Goal: Transaction & Acquisition: Purchase product/service

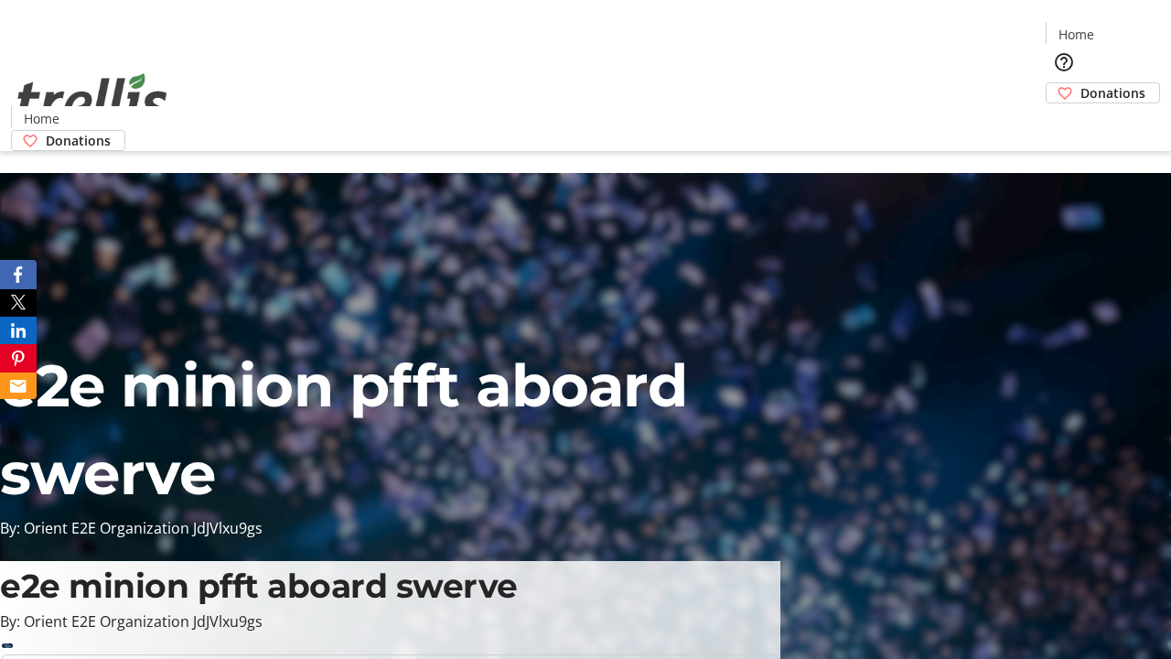
click at [1081, 83] on span "Donations" at bounding box center [1113, 92] width 65 height 19
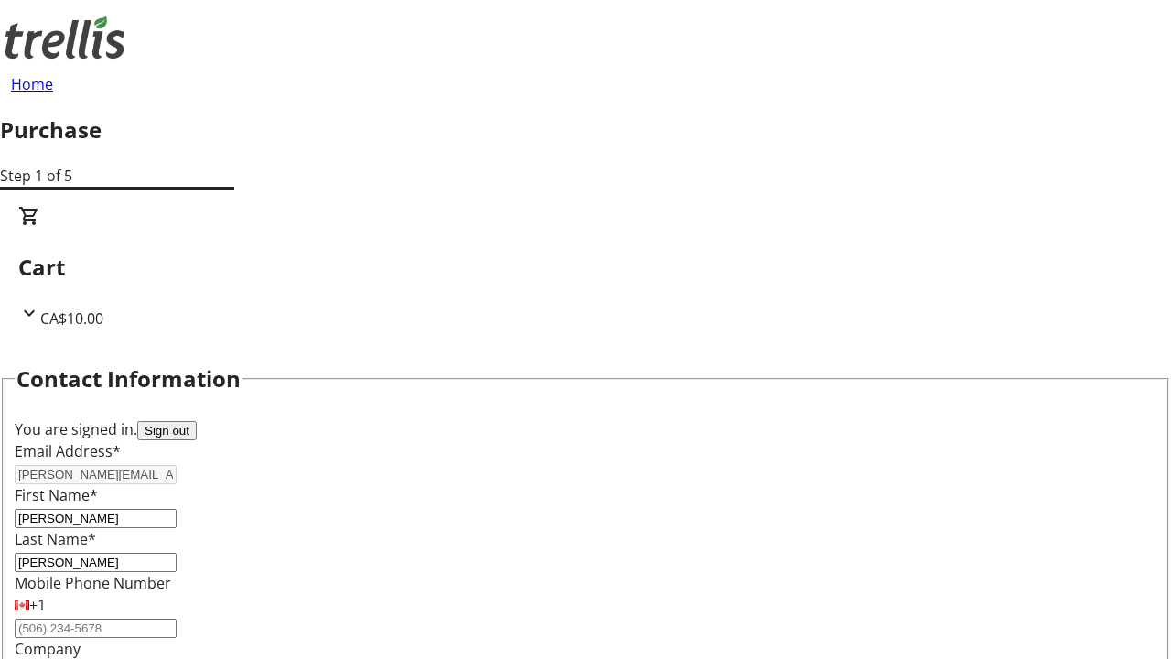
select select "BC"
select select "CA"
type input "Kelowna"
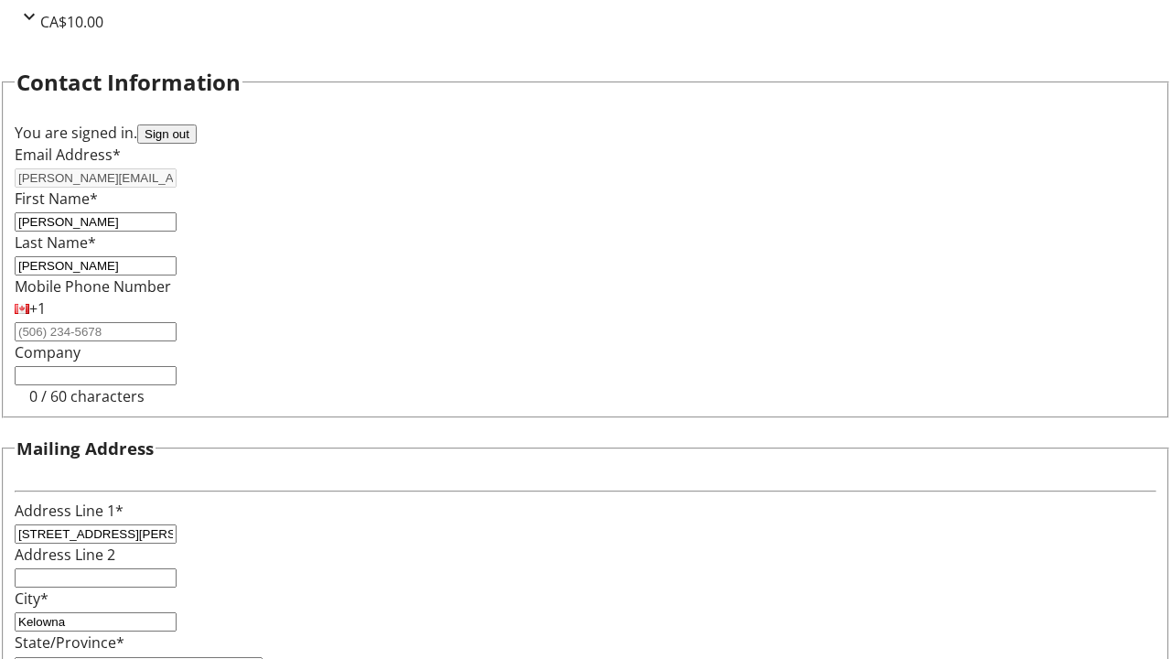
type input "V1Y 0C2"
